Goal: Communication & Community: Share content

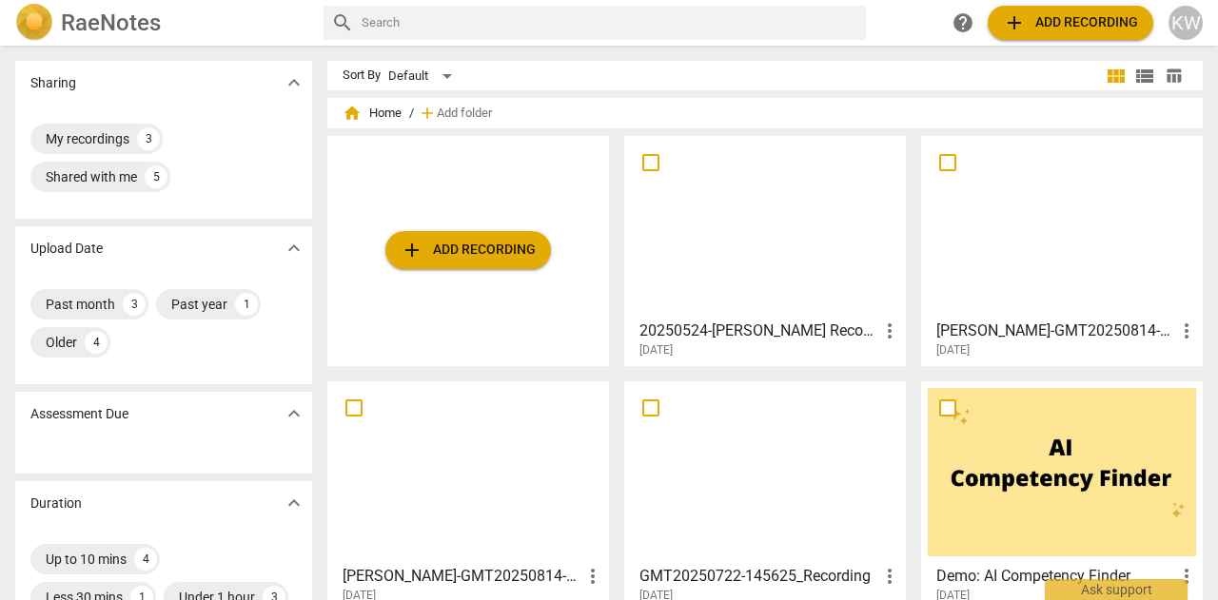
click at [1008, 250] on div at bounding box center [1061, 227] width 268 height 168
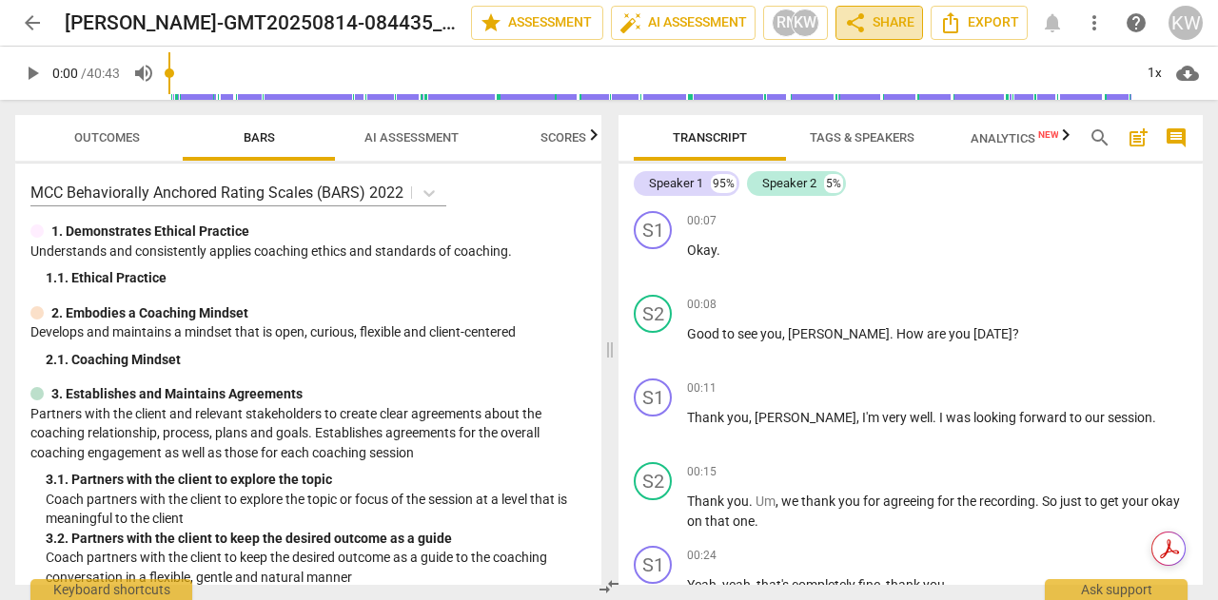
click at [867, 26] on span "share Share" at bounding box center [879, 22] width 70 height 23
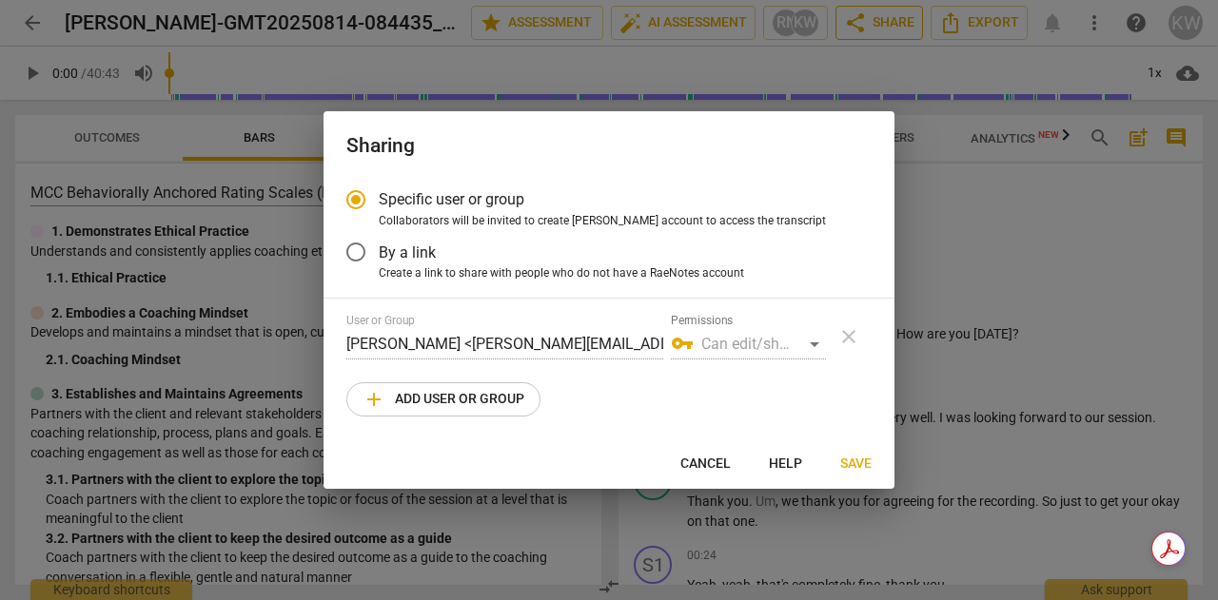
radio input "false"
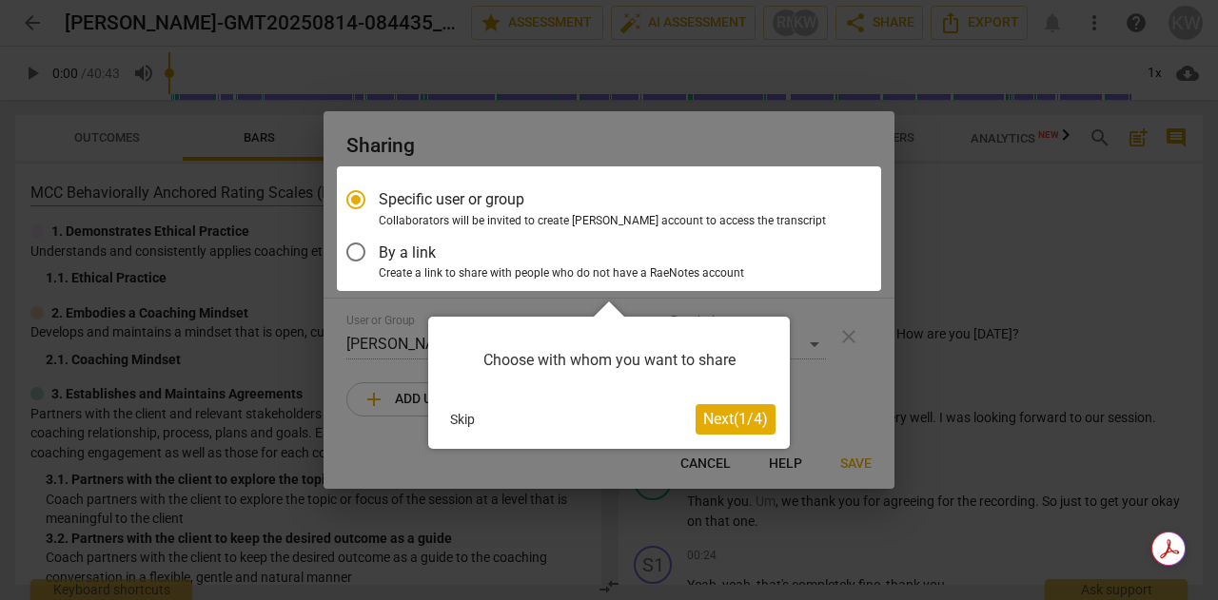
click at [356, 257] on div at bounding box center [609, 228] width 544 height 125
click at [355, 256] on div at bounding box center [609, 228] width 544 height 125
click at [352, 254] on div at bounding box center [609, 228] width 544 height 125
click at [730, 423] on span "Next ( 1 / 4 )" at bounding box center [735, 419] width 65 height 18
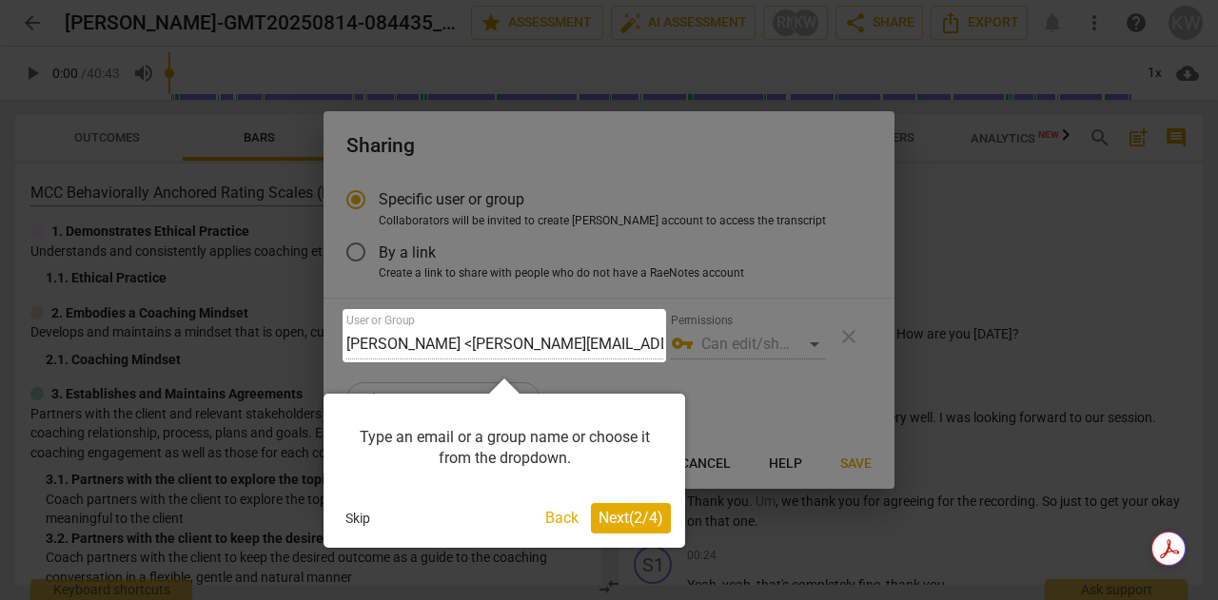
click at [623, 512] on span "Next ( 2 / 4 )" at bounding box center [630, 518] width 65 height 18
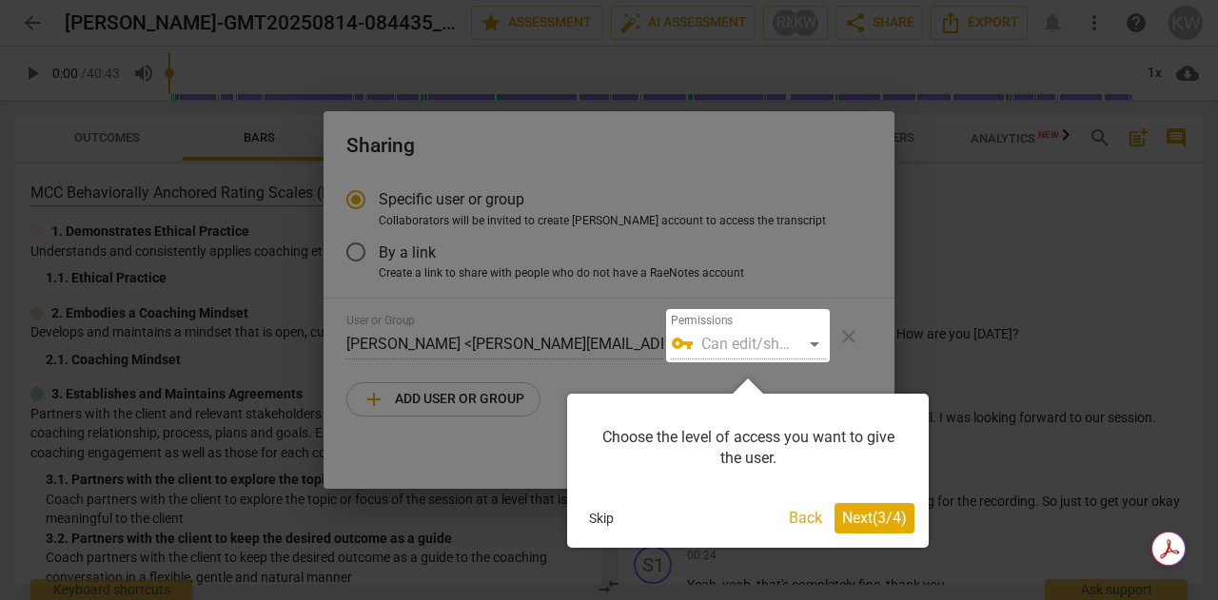
click at [874, 516] on span "Next ( 3 / 4 )" at bounding box center [874, 518] width 65 height 18
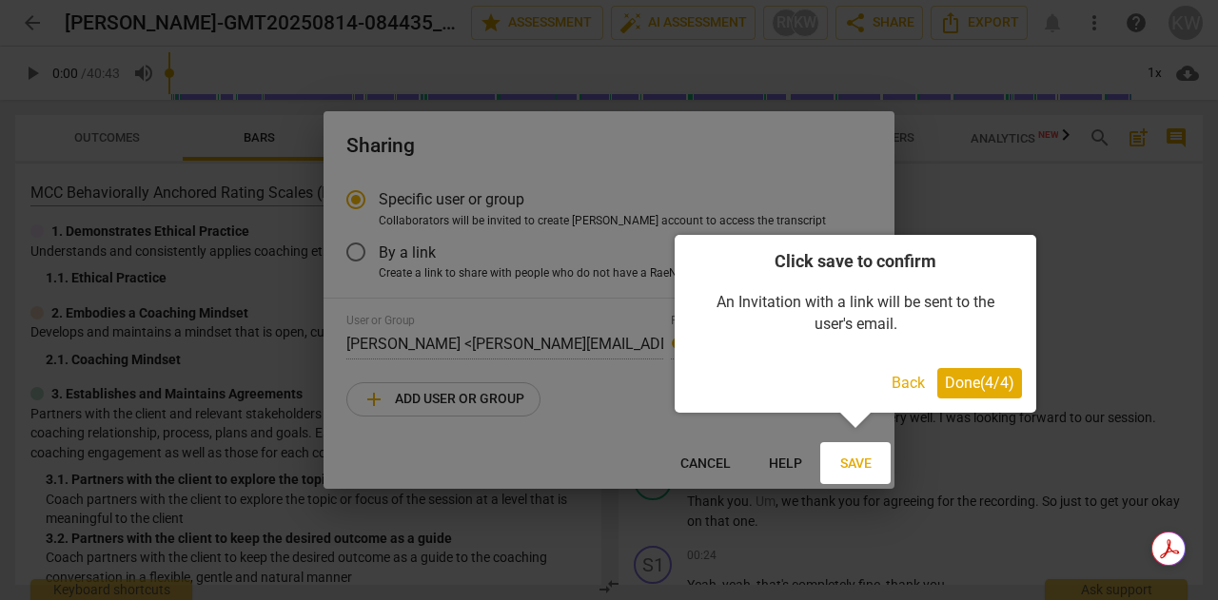
click at [964, 389] on span "Done ( 4 / 4 )" at bounding box center [979, 383] width 69 height 18
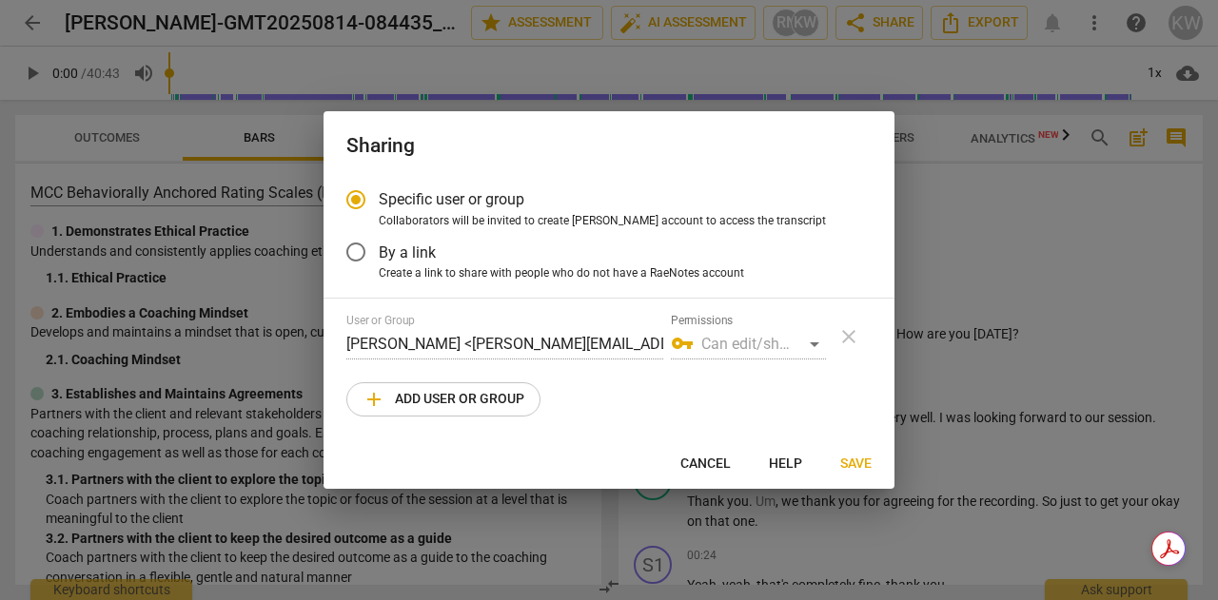
click at [353, 252] on input "By a link" at bounding box center [356, 252] width 46 height 46
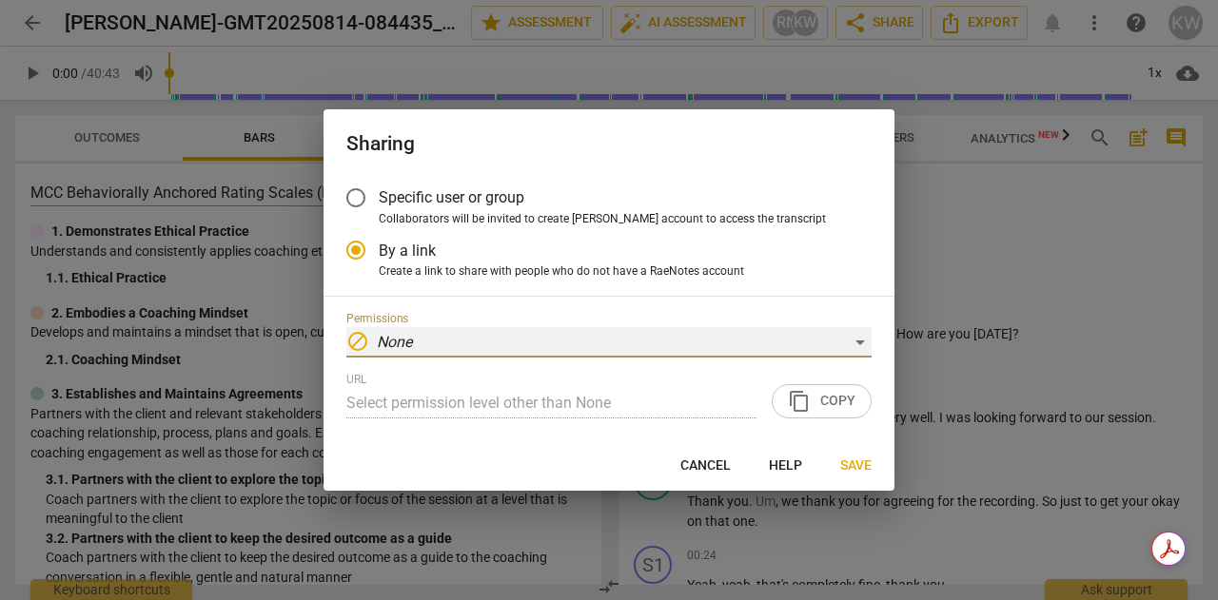
click at [863, 345] on div "block None" at bounding box center [608, 342] width 525 height 30
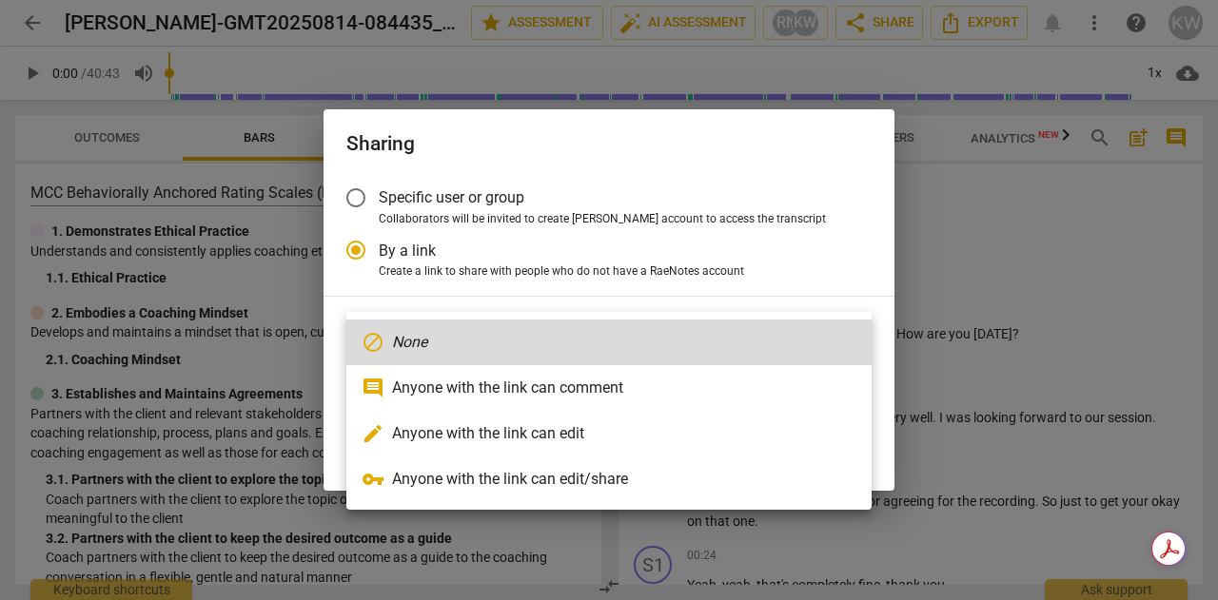
click at [824, 382] on li "comment Anyone with the link can comment" at bounding box center [608, 388] width 525 height 46
radio input "false"
type input "[URL][DOMAIN_NAME]"
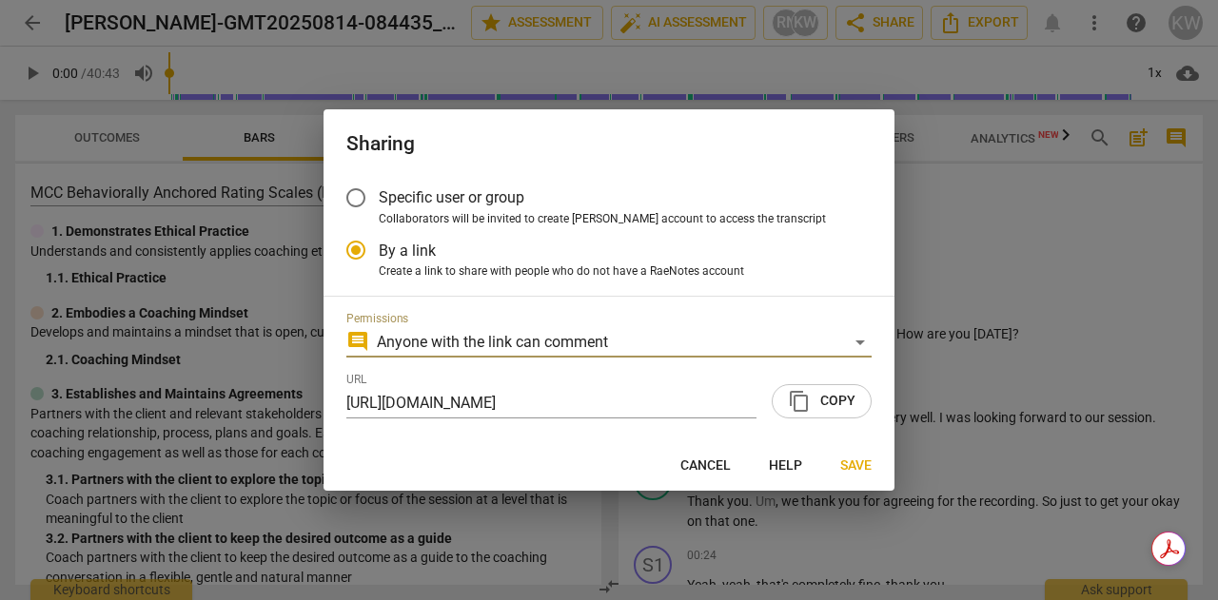
click at [816, 407] on span "content_copy Copy" at bounding box center [822, 401] width 68 height 23
